Goal: Subscribe to service/newsletter

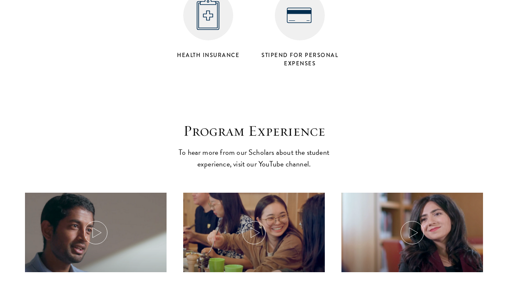
scroll to position [3690, 0]
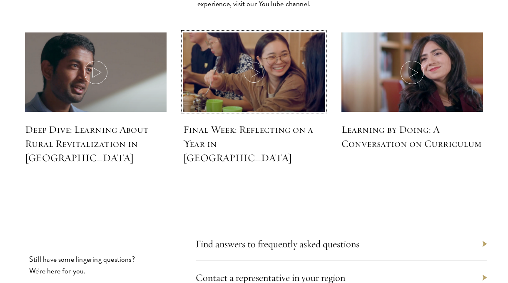
click at [263, 67] on icon at bounding box center [253, 72] width 23 height 23
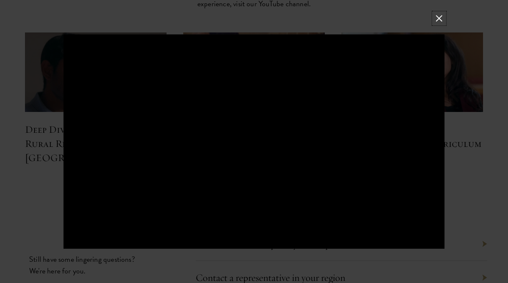
click at [440, 17] on button at bounding box center [438, 18] width 11 height 11
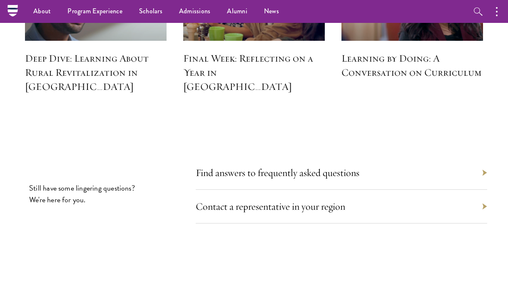
scroll to position [3683, 0]
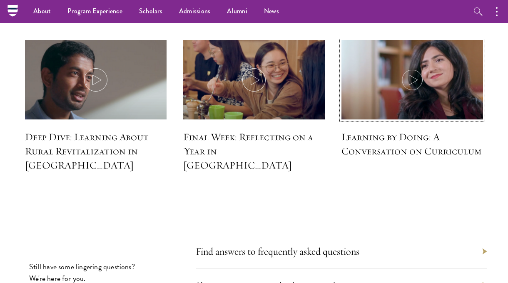
click at [419, 85] on img at bounding box center [412, 80] width 150 height 87
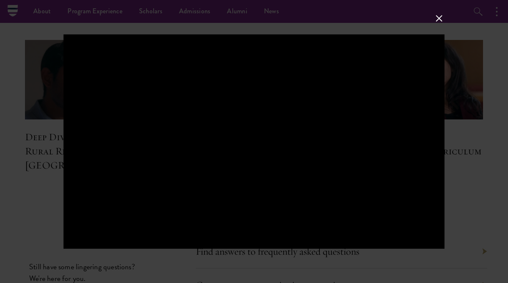
click at [440, 20] on button at bounding box center [438, 18] width 11 height 11
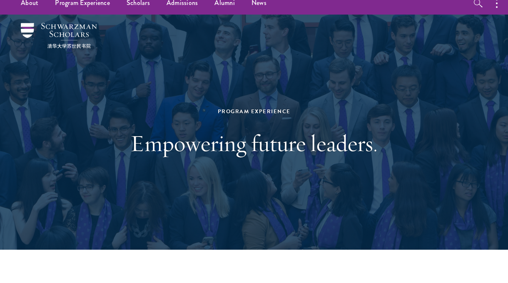
scroll to position [0, 0]
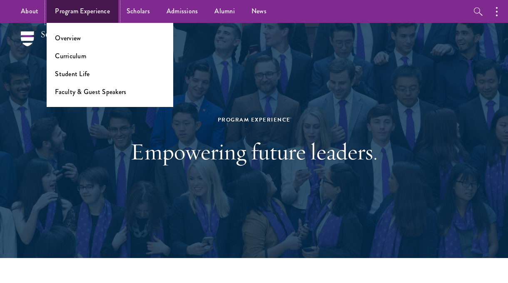
click at [104, 14] on link "Program Experience" at bounding box center [83, 11] width 72 height 23
click at [81, 10] on link "Program Experience" at bounding box center [83, 11] width 72 height 23
click at [70, 54] on link "Curriculum" at bounding box center [70, 56] width 31 height 10
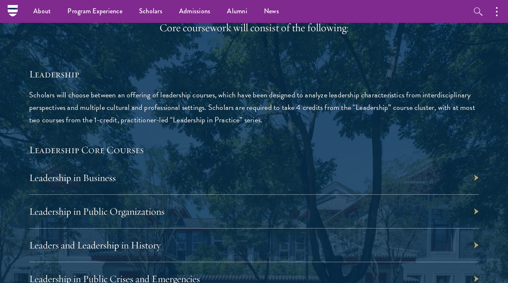
scroll to position [1142, 0]
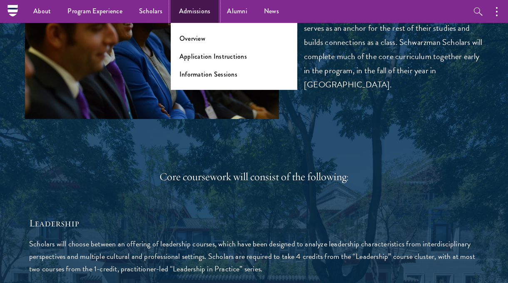
click at [195, 13] on link "Admissions" at bounding box center [195, 11] width 48 height 23
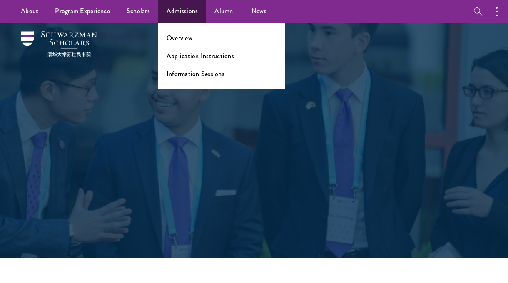
click at [191, 34] on li "Overview" at bounding box center [221, 38] width 110 height 10
click at [179, 39] on link "Overview" at bounding box center [179, 38] width 26 height 10
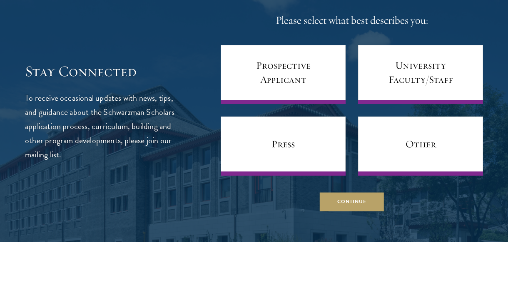
scroll to position [3183, 0]
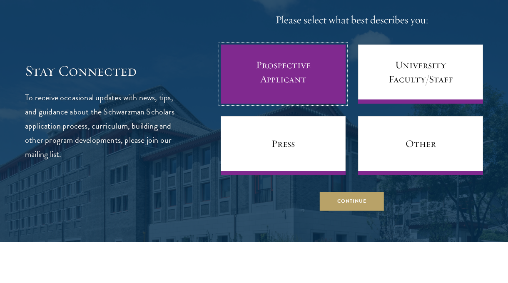
click at [274, 79] on link "Prospective Applicant" at bounding box center [283, 74] width 125 height 59
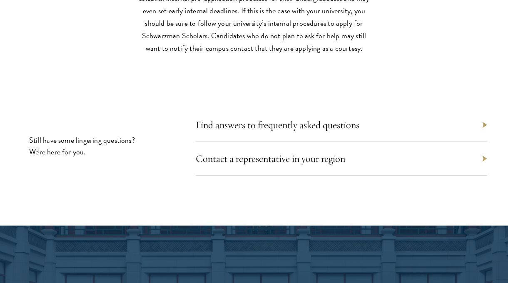
scroll to position [3596, 0]
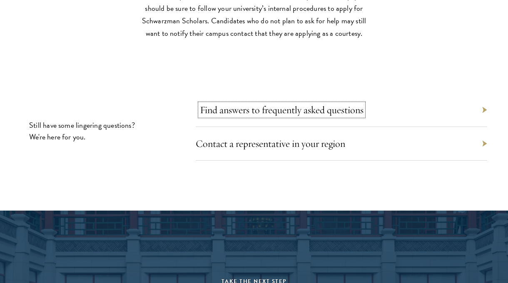
click at [335, 115] on link "Find answers to frequently asked questions" at bounding box center [282, 110] width 164 height 12
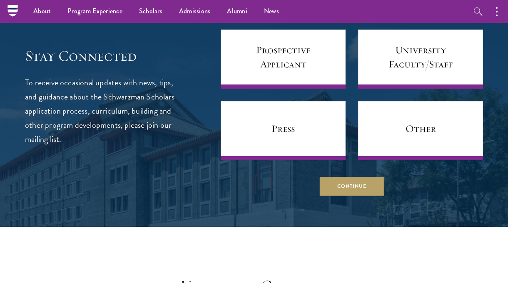
scroll to position [3192, 0]
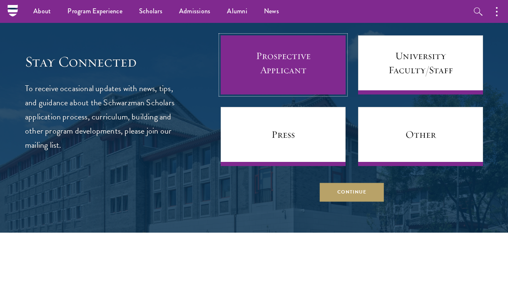
click at [293, 57] on link "Prospective Applicant" at bounding box center [283, 64] width 125 height 59
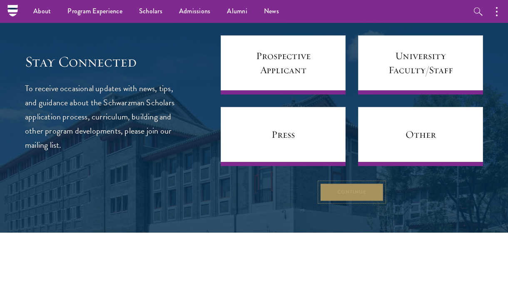
click at [352, 189] on button "Continue" at bounding box center [352, 192] width 64 height 19
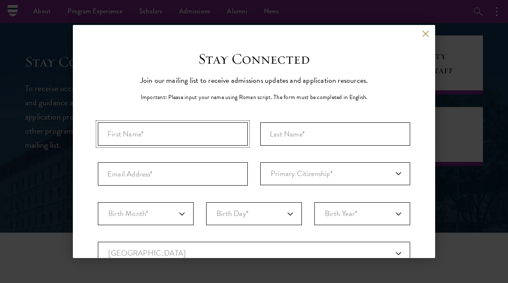
click at [202, 126] on input "First Name*" at bounding box center [173, 133] width 150 height 23
type input "Natalie"
type input "Shen"
type input "natalie.shen.w@gmail.com"
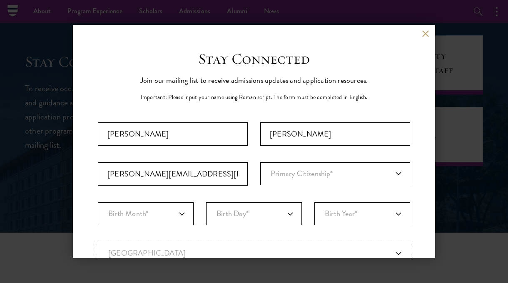
select select "US"
type input "Mount Sinai"
select select "NY"
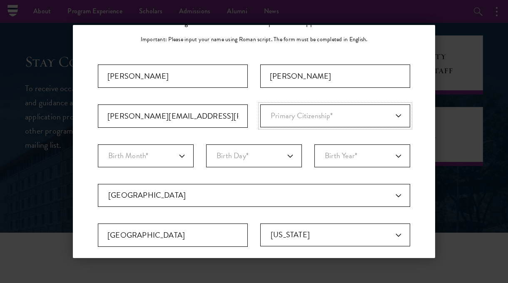
click at [300, 125] on select "Primary Citizenship* Afghanistan Aland Islands Albania Algeria Andorra Angola A…" at bounding box center [335, 115] width 150 height 23
select select "US"
click at [260, 104] on select "Primary Citizenship* Afghanistan Aland Islands Albania Algeria Andorra Angola A…" at bounding box center [335, 115] width 150 height 23
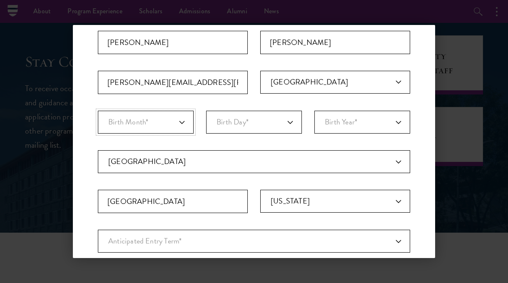
click at [179, 124] on select "Birth Month* January February March April May June July August September Octobe…" at bounding box center [146, 122] width 96 height 23
select select "10"
click at [98, 111] on select "Birth Month* January February March April May June July August September Octobe…" at bounding box center [146, 122] width 96 height 23
click at [175, 124] on select "Birth Month* January February March April May June July August September Octobe…" at bounding box center [146, 122] width 96 height 23
click at [254, 127] on select "Birth Day* 1 2 3 4 5 6 7 8 9 10 11 12 13 14 15 16 17 18 19 20 21 22 23 24 25 26…" at bounding box center [254, 122] width 96 height 23
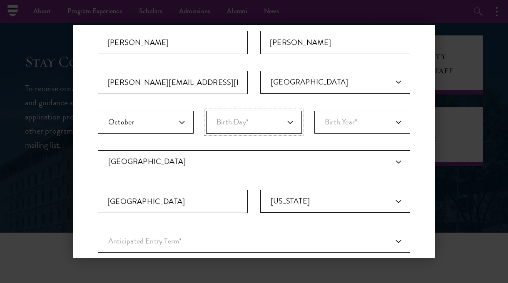
select select "19"
click at [206, 111] on select "Birth Day* 1 2 3 4 5 6 7 8 9 10 11 12 13 14 15 16 17 18 19 20 21 22 23 24 25 26…" at bounding box center [254, 122] width 96 height 23
click at [339, 123] on select "Birth Year* 2025 2024 2023 2022 2021 2020 2019 2018 2017 2016 2015 2014 2013 20…" at bounding box center [362, 122] width 96 height 23
select select "2002"
click at [314, 111] on select "Birth Year* 2025 2024 2023 2022 2021 2020 2019 2018 2017 2016 2015 2014 2013 20…" at bounding box center [362, 122] width 96 height 23
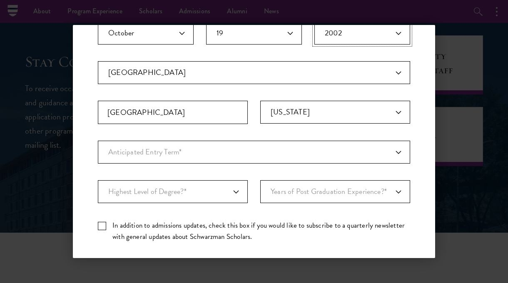
scroll to position [181, 0]
click at [189, 110] on input "Mount Sinai" at bounding box center [173, 111] width 150 height 23
click at [239, 121] on input "Mount Sinai" at bounding box center [173, 111] width 150 height 23
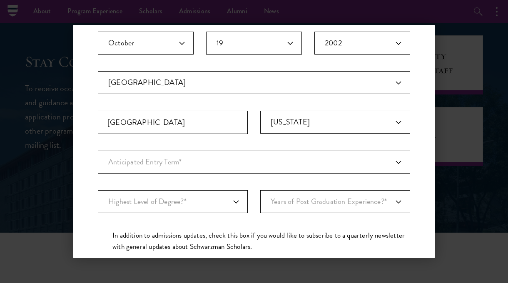
click at [236, 149] on fieldset "Country Current Country Afghanistan Aland Islands Albania Algeria Andorra Angol…" at bounding box center [254, 110] width 312 height 79
click at [232, 162] on select "Anticipated Entry Term* August 2026 (Application opens April 2025) Just Explori…" at bounding box center [254, 162] width 312 height 23
select select "e64b8ab3-eabb-4867-96d5-7e6b4840665f"
click at [98, 151] on select "Anticipated Entry Term* August 2026 (Application opens April 2025) Just Explori…" at bounding box center [254, 162] width 312 height 23
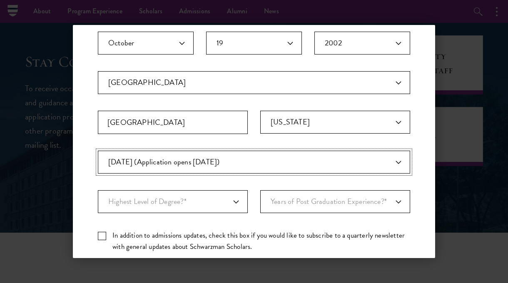
click at [249, 168] on select "Anticipated Entry Term* August 2026 (Application opens April 2025) Just Explori…" at bounding box center [254, 162] width 312 height 23
click at [98, 151] on select "Anticipated Entry Term* August 2026 (Application opens April 2025) Just Explori…" at bounding box center [254, 162] width 312 height 23
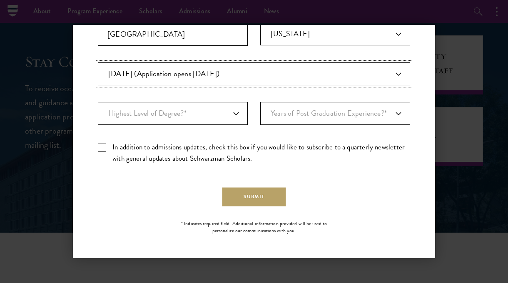
scroll to position [258, 0]
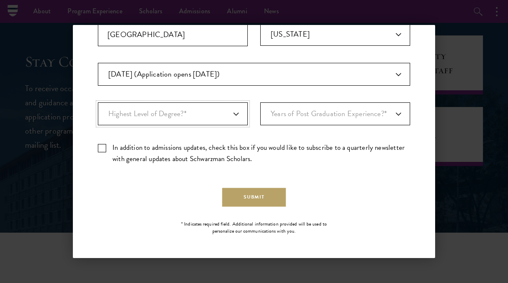
click at [234, 110] on select "Highest Level of Degree?* PHD Bachelor's Master's Current Undergraduate Student" at bounding box center [173, 113] width 150 height 23
click at [98, 102] on select "Highest Level of Degree?* PHD Bachelor's Master's Current Undergraduate Student" at bounding box center [173, 113] width 150 height 23
click at [216, 112] on select "Highest Level of Degree?* PHD Bachelor's Master's Current Undergraduate Student" at bounding box center [173, 113] width 150 height 23
select select "bf44f490-31e9-4d16-b1d2-df861e7933aa"
click at [98, 102] on select "Highest Level of Degree?* PHD Bachelor's Master's Current Undergraduate Student" at bounding box center [173, 113] width 150 height 23
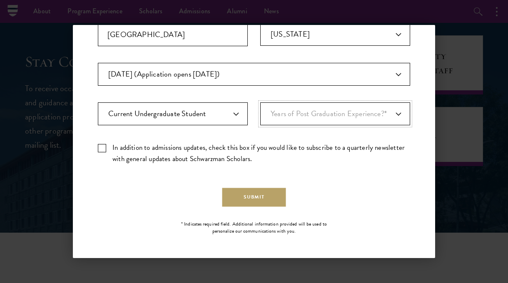
click at [307, 120] on select "Years of Post Graduation Experience?* 1 2 3 4 5 6 7 8 9 10" at bounding box center [335, 113] width 150 height 23
click at [260, 102] on select "Years of Post Graduation Experience?* 1 2 3 4 5 6 7 8 9 10" at bounding box center [335, 113] width 150 height 23
click at [303, 114] on select "Years of Post Graduation Experience?* 1 2 3 4 5 6 7 8 9 10" at bounding box center [335, 113] width 150 height 23
click at [260, 102] on select "Years of Post Graduation Experience?* 1 2 3 4 5 6 7 8 9 10" at bounding box center [335, 113] width 150 height 23
click at [245, 131] on div "Important: The form must be completed in English. Natalie Shen natalie.shen.w@g…" at bounding box center [254, 18] width 312 height 308
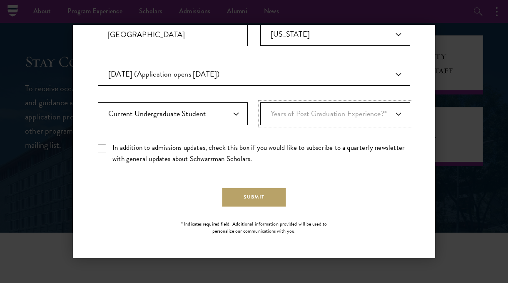
click at [296, 118] on select "Years of Post Graduation Experience?* 1 2 3 4 5 6 7 8 9 10" at bounding box center [335, 113] width 150 height 23
select select "1"
click at [260, 102] on select "Years of Post Graduation Experience?* 1 2 3 4 5 6 7 8 9 10" at bounding box center [335, 113] width 150 height 23
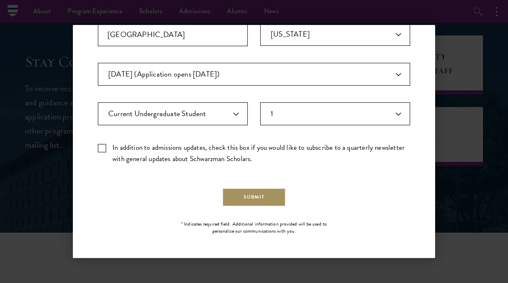
click at [259, 196] on button "Submit" at bounding box center [254, 197] width 64 height 19
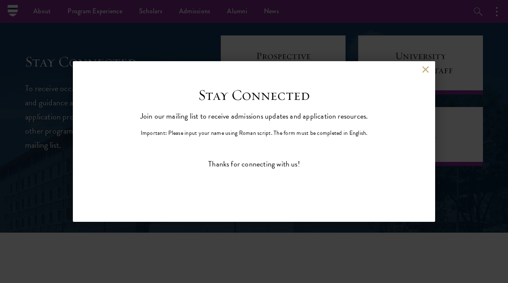
scroll to position [0, 0]
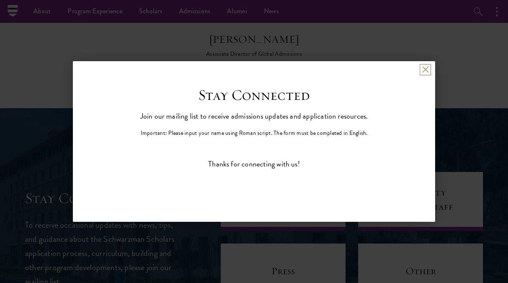
click at [428, 69] on button at bounding box center [425, 69] width 7 height 7
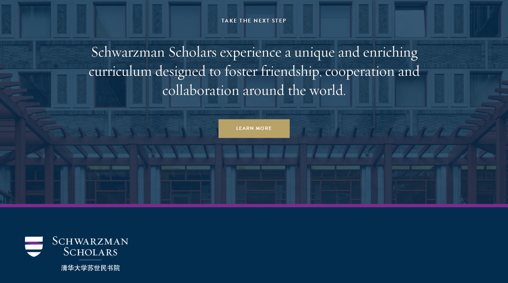
scroll to position [3866, 0]
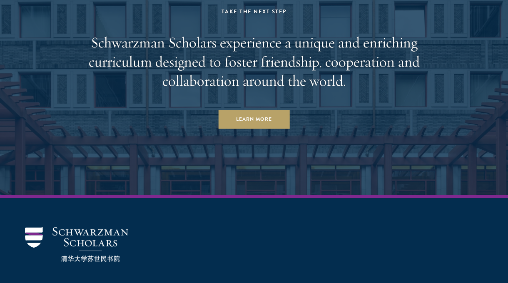
click at [221, 146] on aside "Take the Next Step Schwarzman Scholars experience a unique and enriching curric…" at bounding box center [254, 68] width 508 height 254
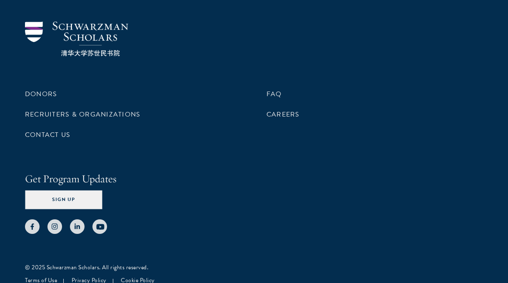
scroll to position [4073, 0]
